Goal: Feedback & Contribution: Leave review/rating

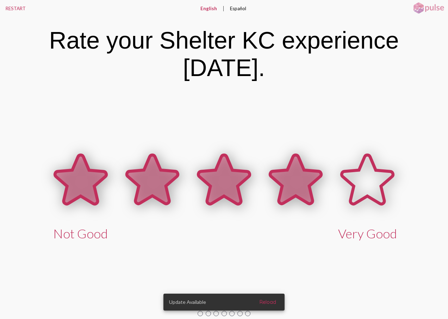
click at [297, 172] on icon at bounding box center [295, 179] width 51 height 49
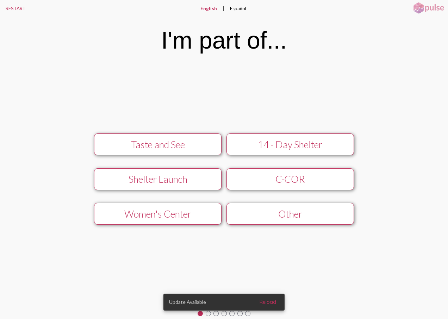
click at [199, 208] on div "Women's Center" at bounding box center [158, 214] width 114 height 12
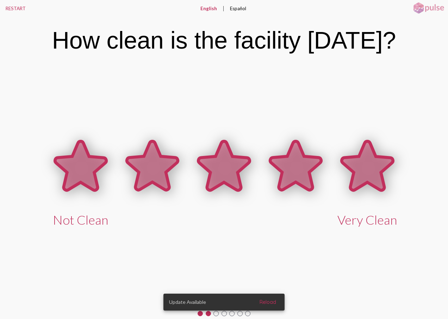
click at [364, 169] on icon at bounding box center [367, 166] width 51 height 49
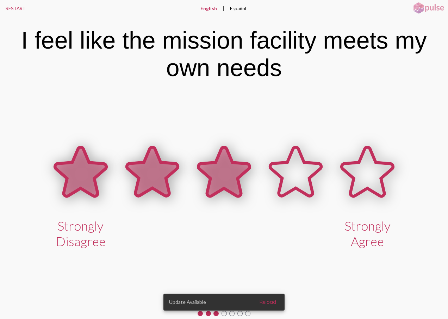
click at [240, 173] on icon at bounding box center [223, 172] width 51 height 49
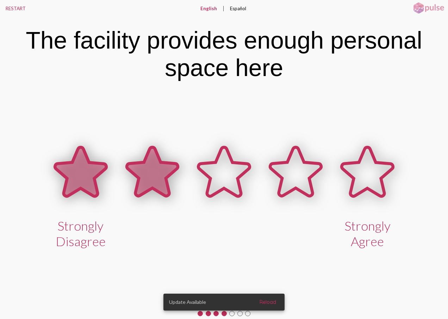
click at [143, 181] on icon at bounding box center [152, 172] width 51 height 49
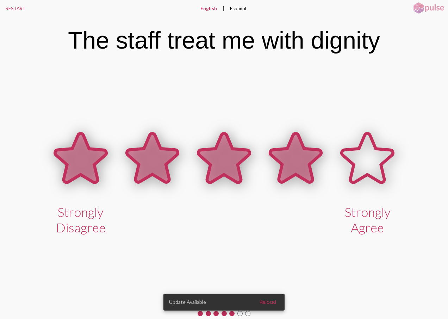
click at [288, 174] on icon at bounding box center [295, 158] width 51 height 49
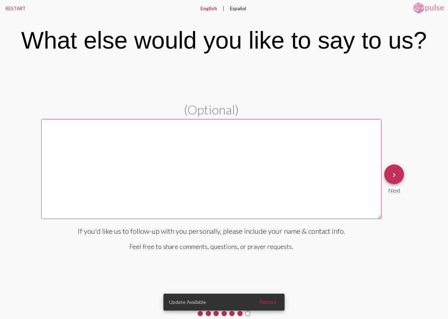
click at [244, 154] on textarea at bounding box center [211, 169] width 340 height 100
click at [398, 173] on mat-icon "keyboard_arrow_right" at bounding box center [394, 175] width 8 height 8
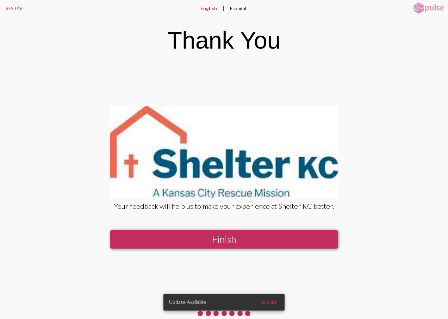
click at [320, 234] on button "Finish" at bounding box center [224, 239] width 228 height 19
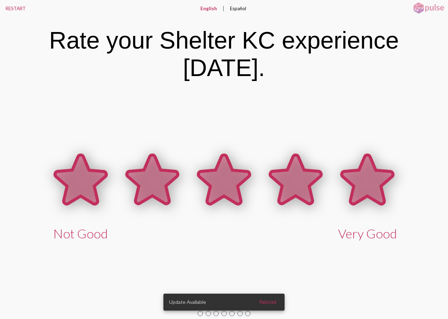
click at [362, 209] on span at bounding box center [368, 199] width 72 height 54
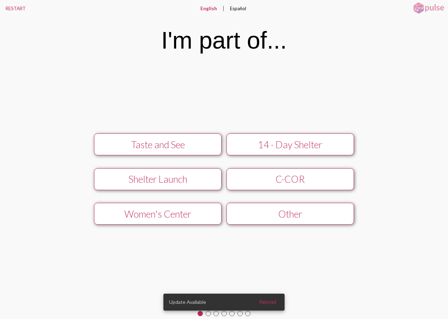
click at [123, 210] on div "Women's Center" at bounding box center [158, 214] width 114 height 12
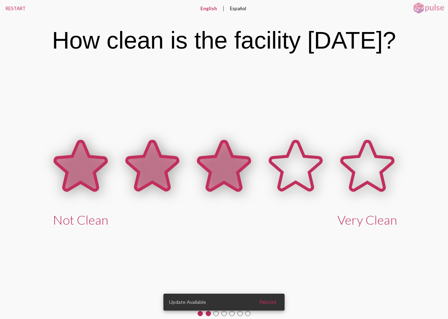
click at [218, 166] on icon at bounding box center [223, 166] width 51 height 49
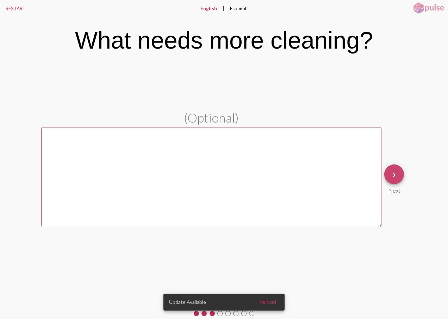
click at [394, 173] on mat-icon "keyboard_arrow_right" at bounding box center [394, 175] width 8 height 8
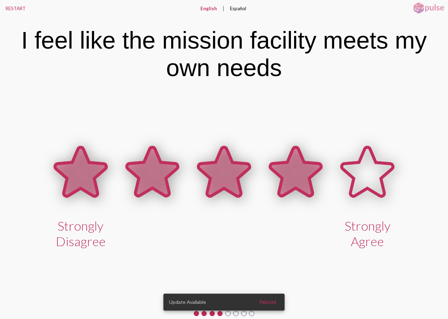
click at [300, 168] on icon at bounding box center [295, 172] width 51 height 49
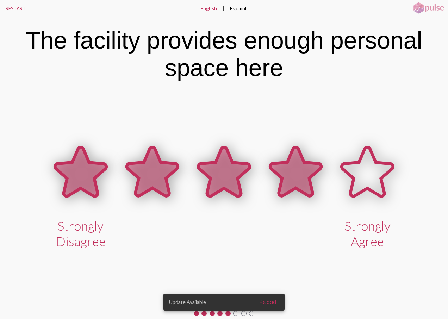
click at [300, 168] on icon at bounding box center [295, 172] width 51 height 49
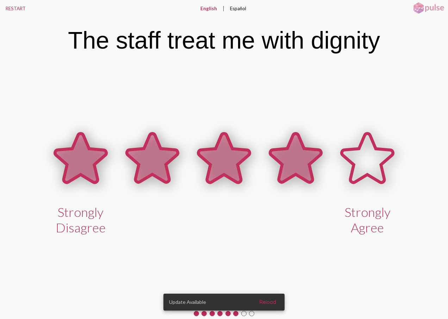
click at [301, 200] on span at bounding box center [296, 177] width 72 height 54
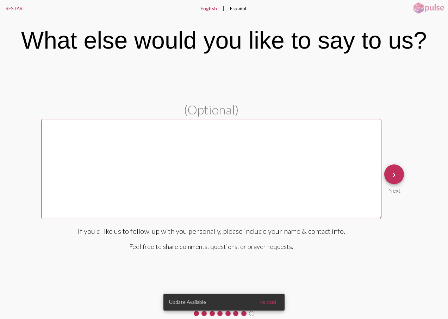
click at [392, 176] on mat-icon "keyboard_arrow_right" at bounding box center [394, 175] width 8 height 8
